Goal: Transaction & Acquisition: Purchase product/service

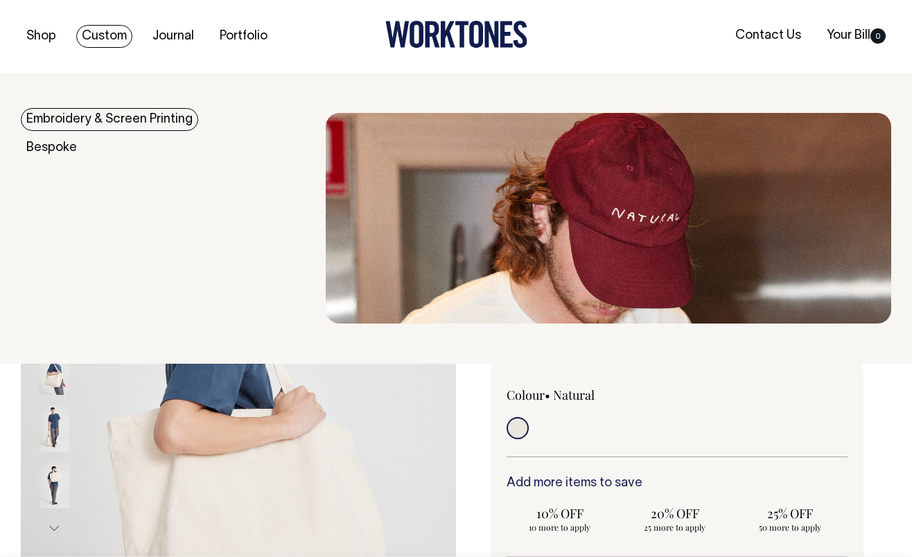
click at [89, 122] on link "Embroidery & Screen Printing" at bounding box center [109, 119] width 177 height 23
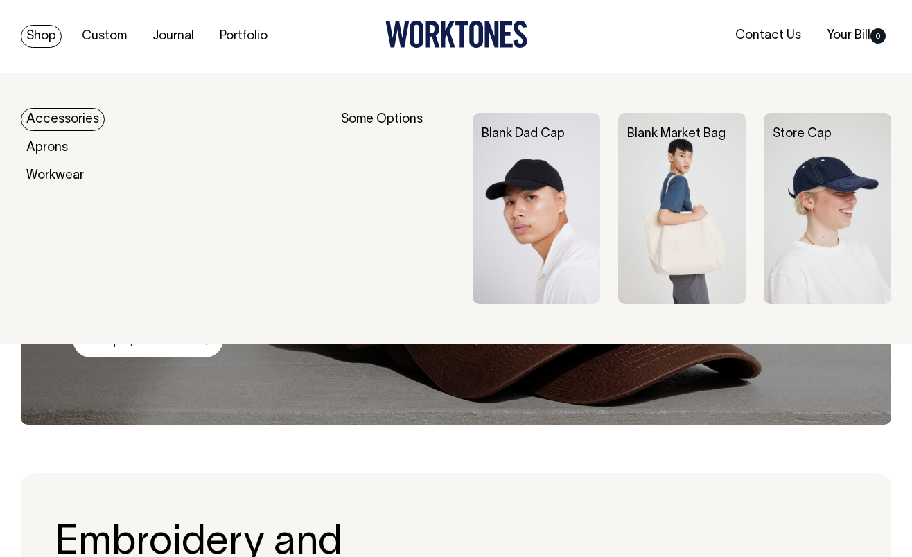
click at [51, 117] on link "Accessories" at bounding box center [63, 119] width 84 height 23
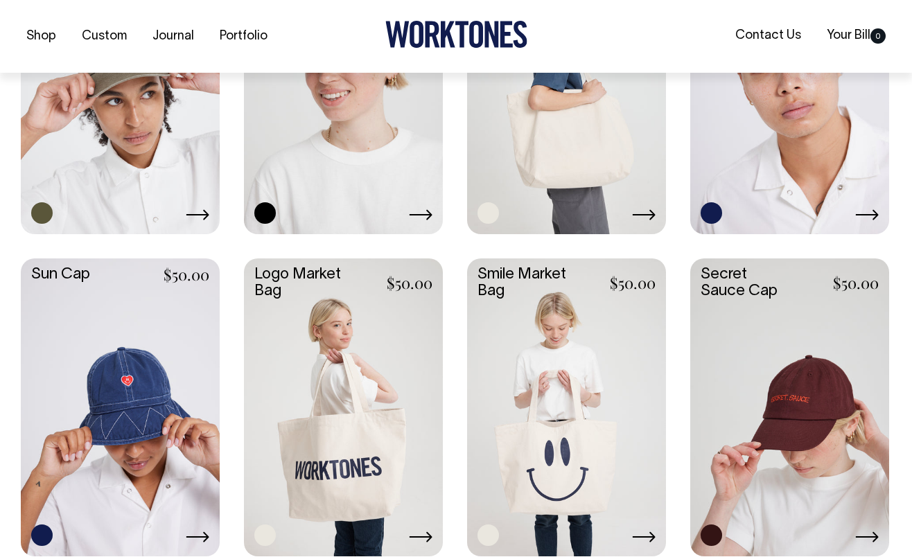
click at [575, 127] on link at bounding box center [566, 84] width 199 height 296
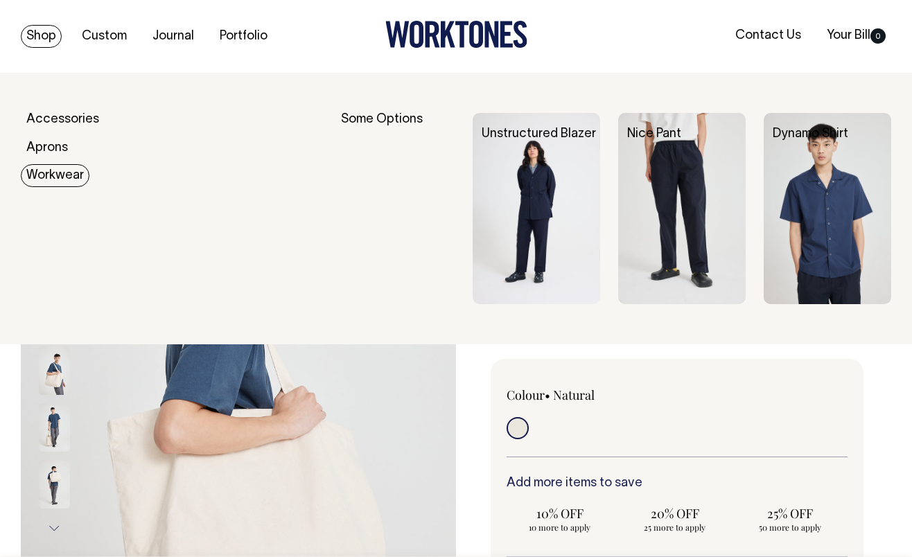
click at [55, 178] on link "Workwear" at bounding box center [55, 175] width 69 height 23
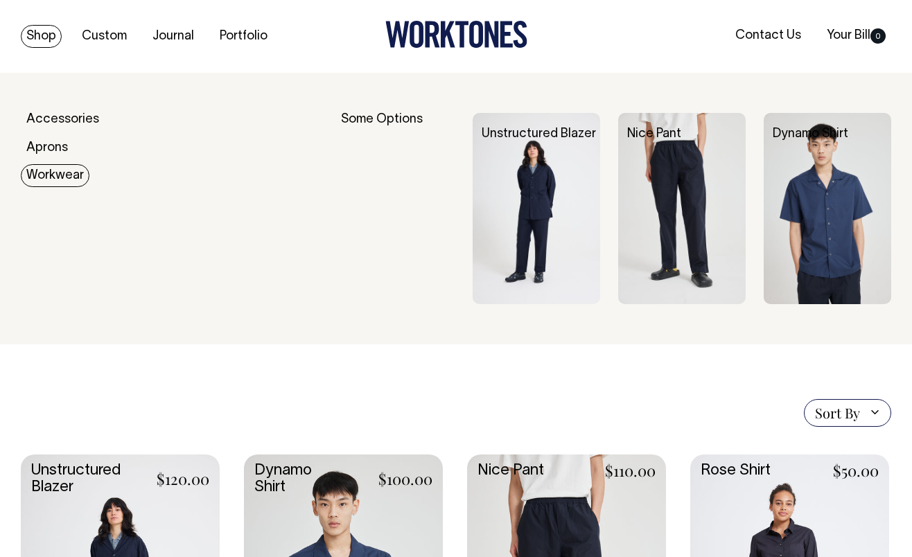
click at [47, 174] on link "Workwear" at bounding box center [55, 175] width 69 height 23
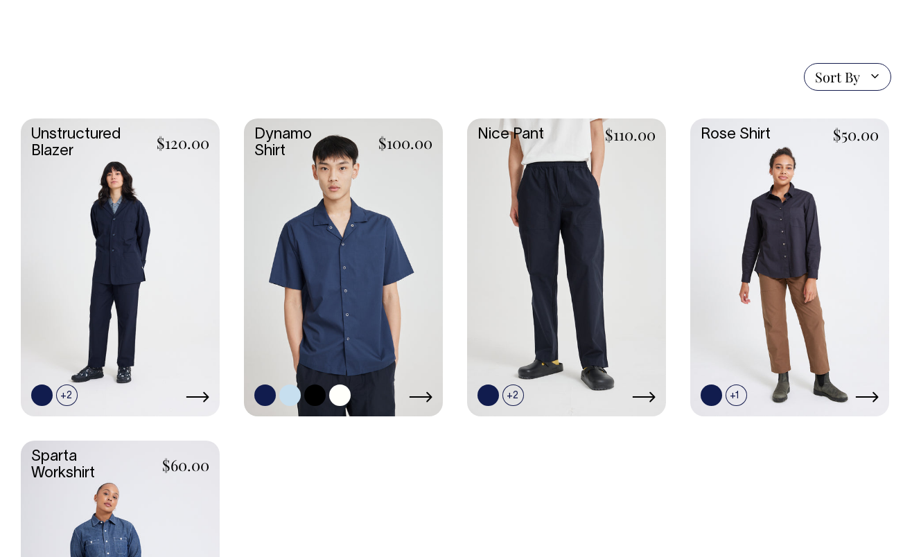
click at [347, 308] on link at bounding box center [343, 266] width 199 height 296
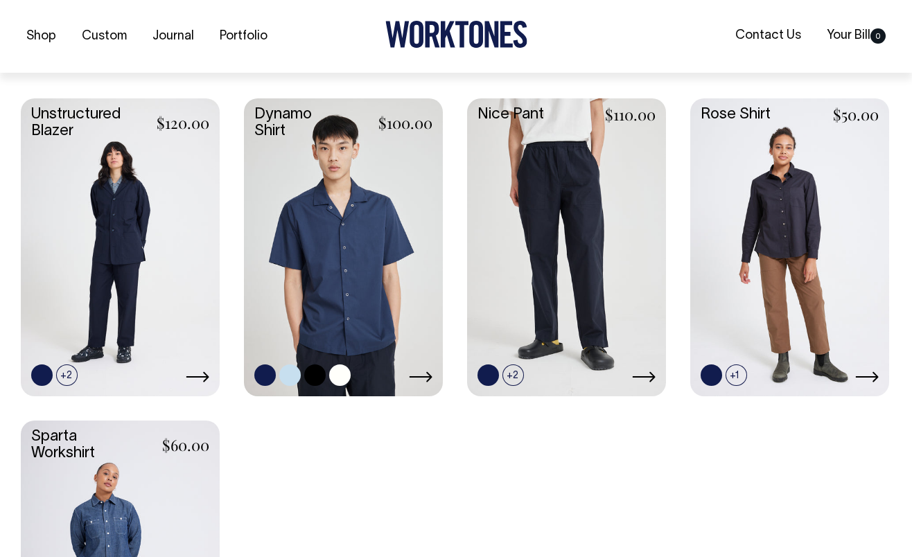
scroll to position [358, 0]
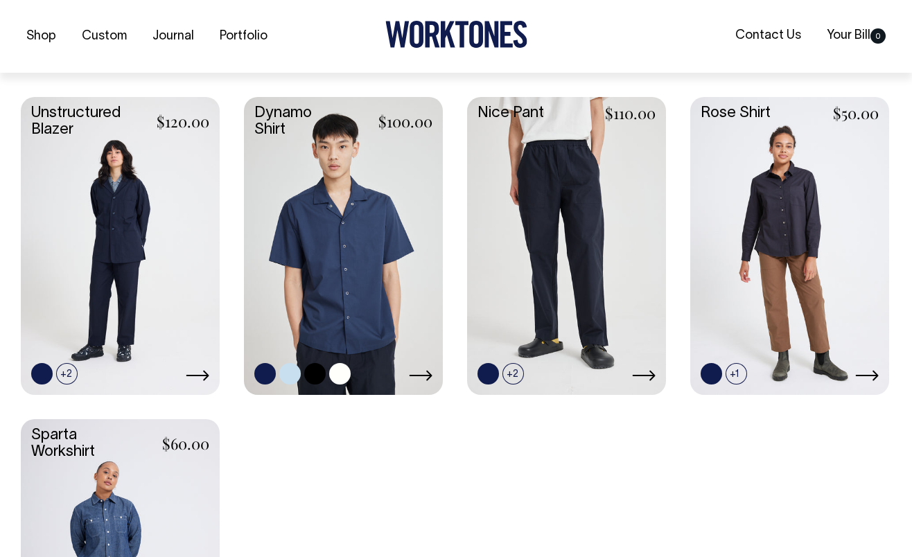
click at [279, 261] on link at bounding box center [343, 245] width 199 height 296
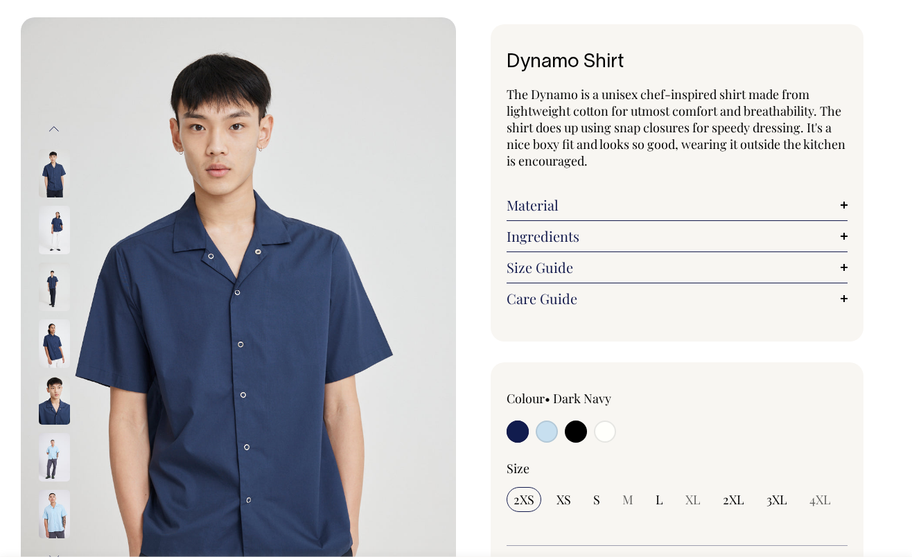
scroll to position [56, 0]
click at [608, 430] on input "radio" at bounding box center [605, 431] width 22 height 22
radio input "true"
select select "Off-White"
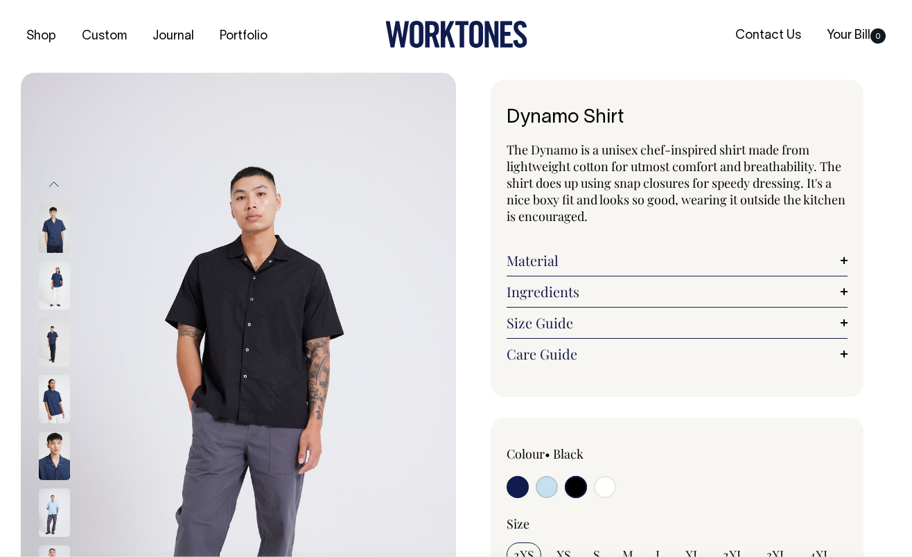
select select "Black"
